Goal: Navigation & Orientation: Find specific page/section

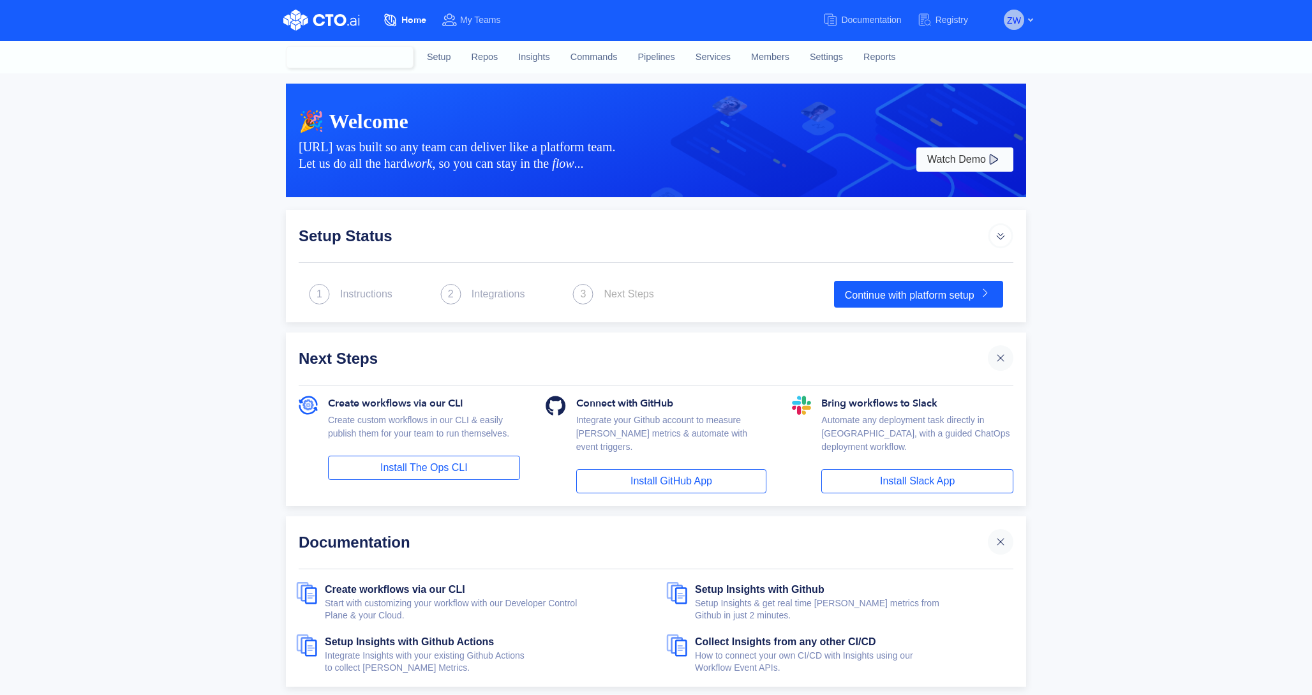
click at [1016, 22] on span "ZW" at bounding box center [1014, 20] width 14 height 20
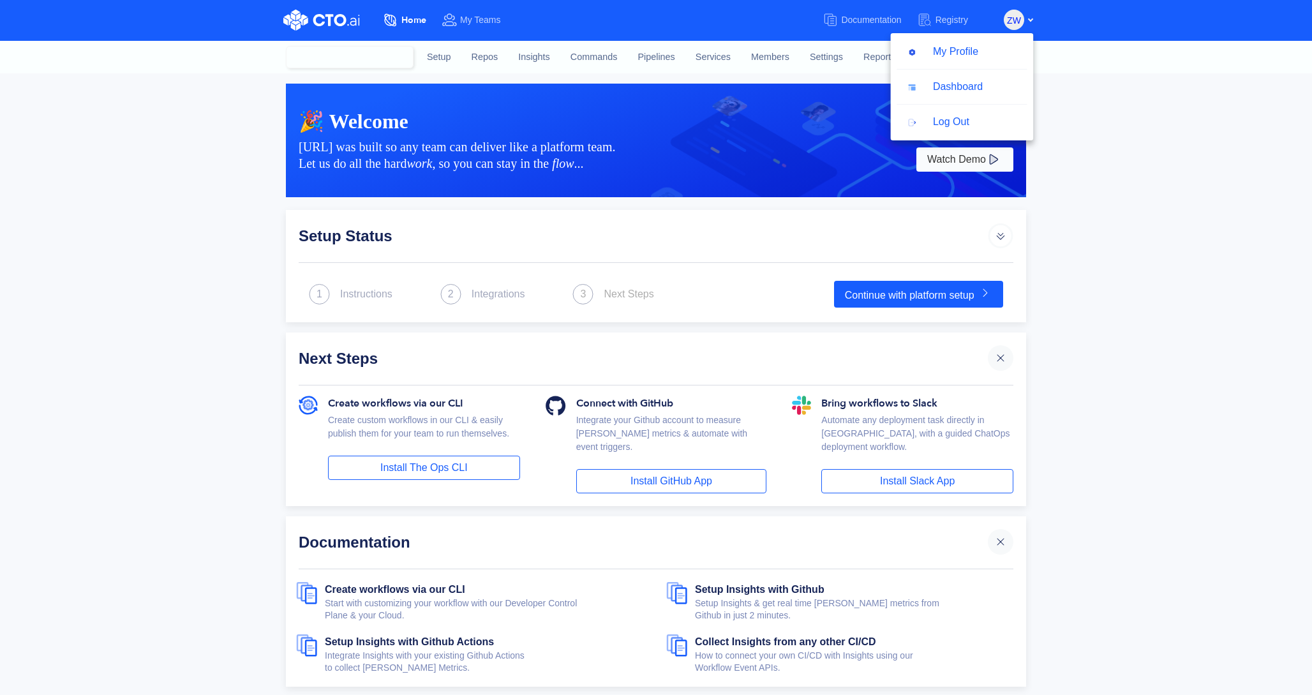
click at [643, 255] on div "Setup Status" at bounding box center [656, 243] width 715 height 40
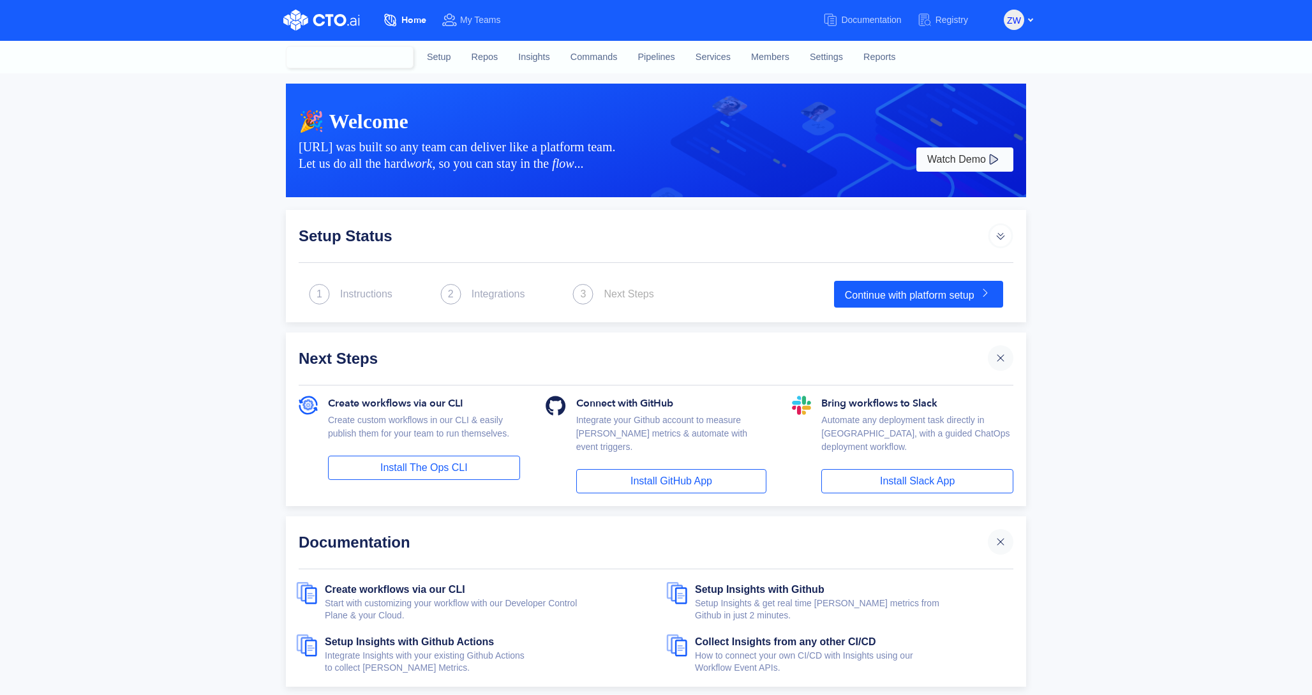
click at [360, 56] on div at bounding box center [350, 57] width 128 height 22
click at [1014, 17] on span "ZW" at bounding box center [1014, 20] width 14 height 20
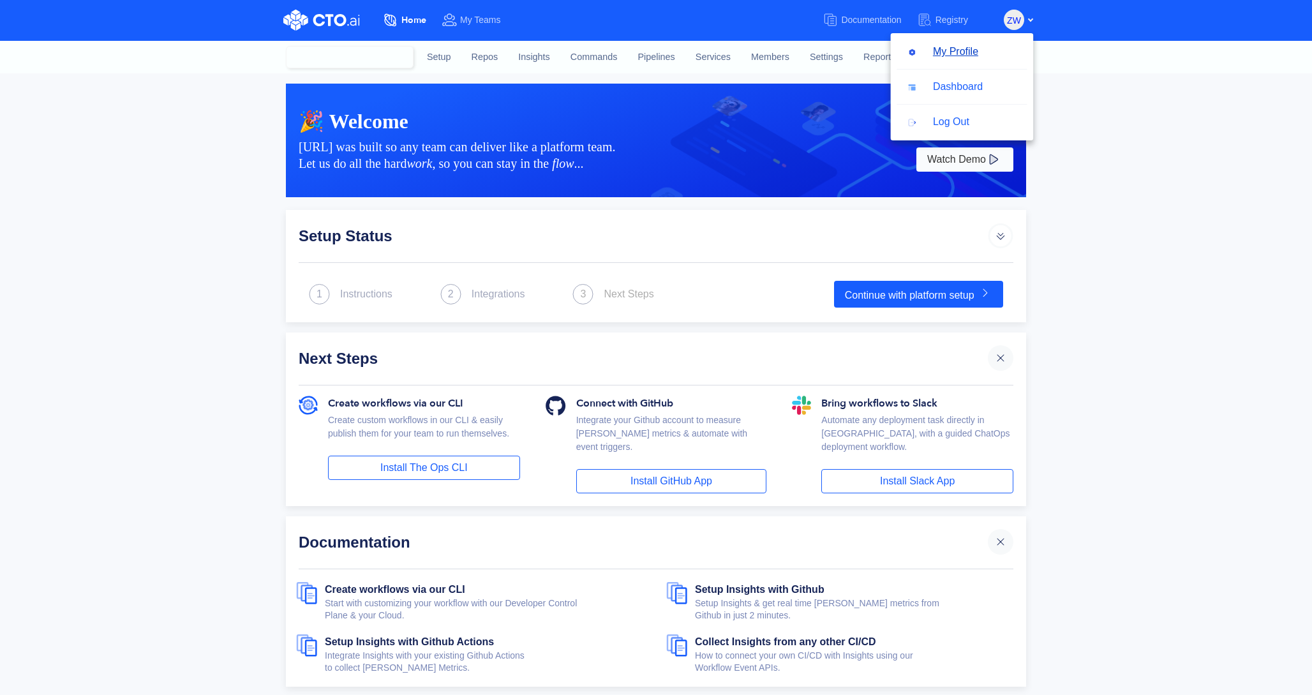
click at [955, 52] on button "My Profile" at bounding box center [943, 52] width 93 height 24
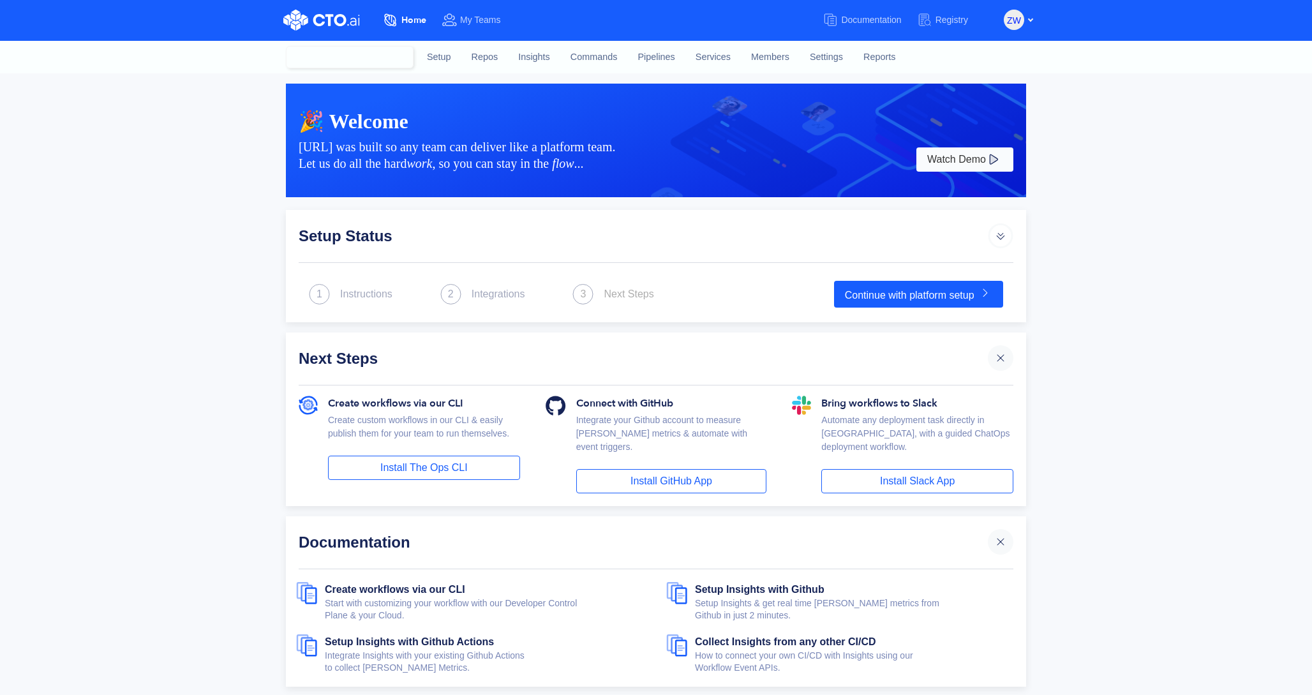
click at [385, 56] on div at bounding box center [350, 57] width 128 height 22
click at [445, 56] on link "Setup" at bounding box center [439, 57] width 45 height 34
click at [472, 25] on span "My Teams" at bounding box center [480, 20] width 41 height 10
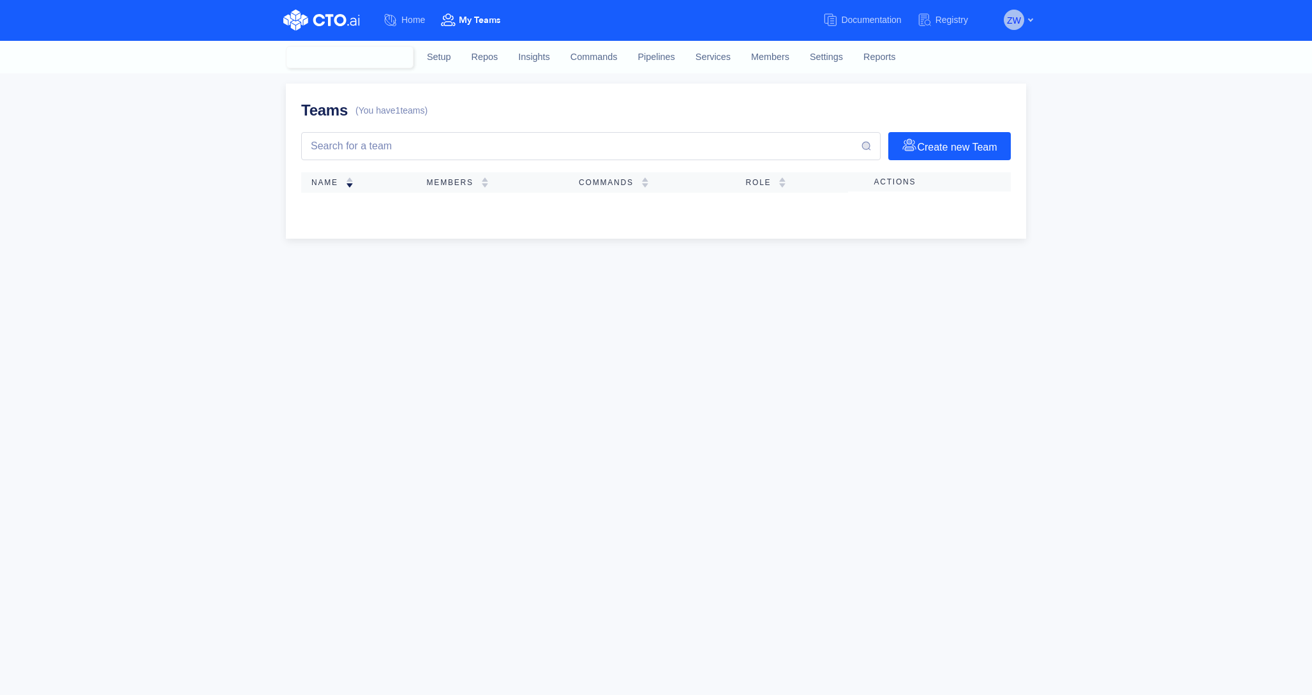
click at [1020, 11] on span "ZW" at bounding box center [1014, 20] width 14 height 20
click at [971, 88] on button "Dashboard" at bounding box center [945, 87] width 97 height 24
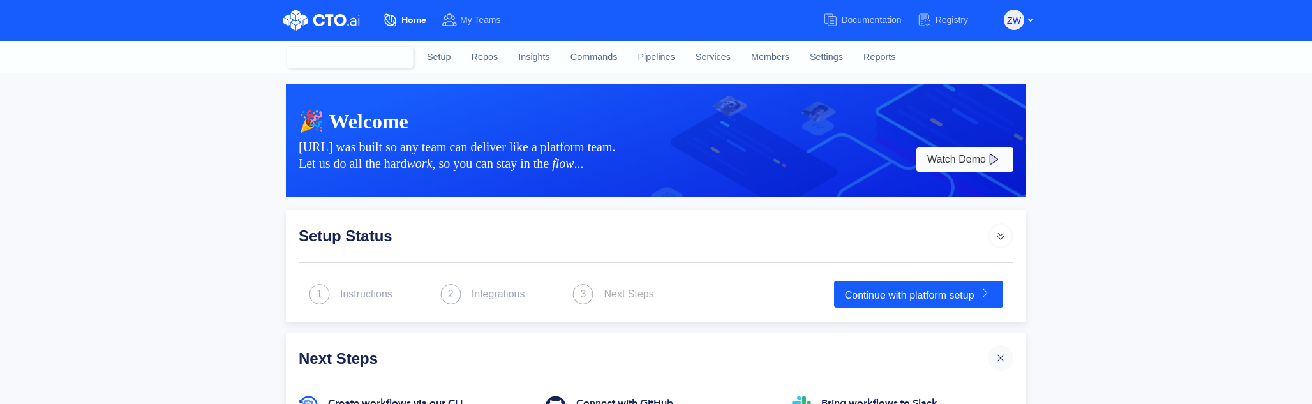
click at [1240, 243] on div "🎉 Welcome CTO.ai was built so any team can deliver like a platform team. Let us…" at bounding box center [656, 379] width 1312 height 613
click at [1009, 22] on span "ZW" at bounding box center [1014, 20] width 14 height 20
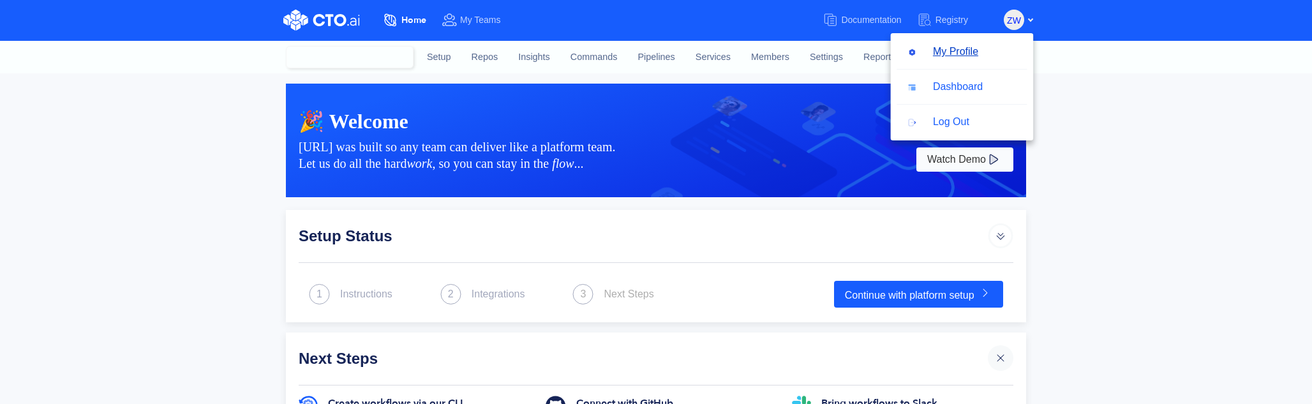
click at [980, 56] on button "My Profile" at bounding box center [943, 52] width 93 height 24
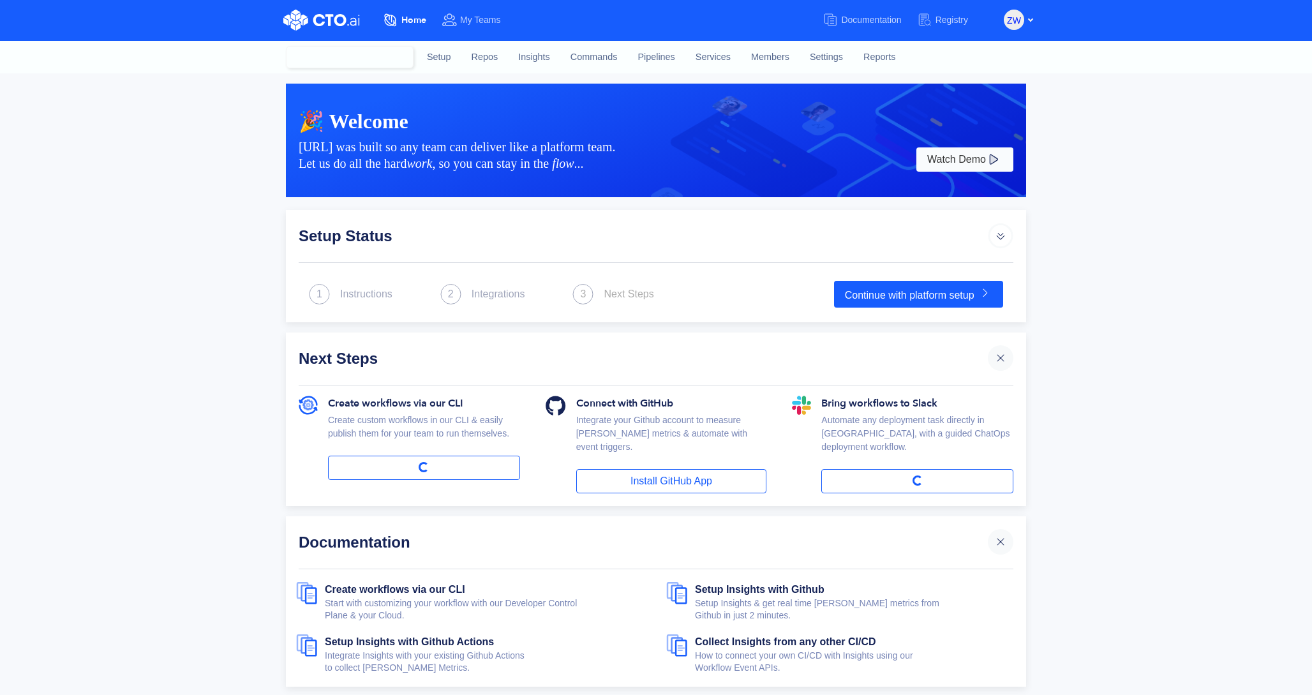
click at [384, 55] on div at bounding box center [350, 57] width 128 height 22
